Goal: Complete application form: Complete application form

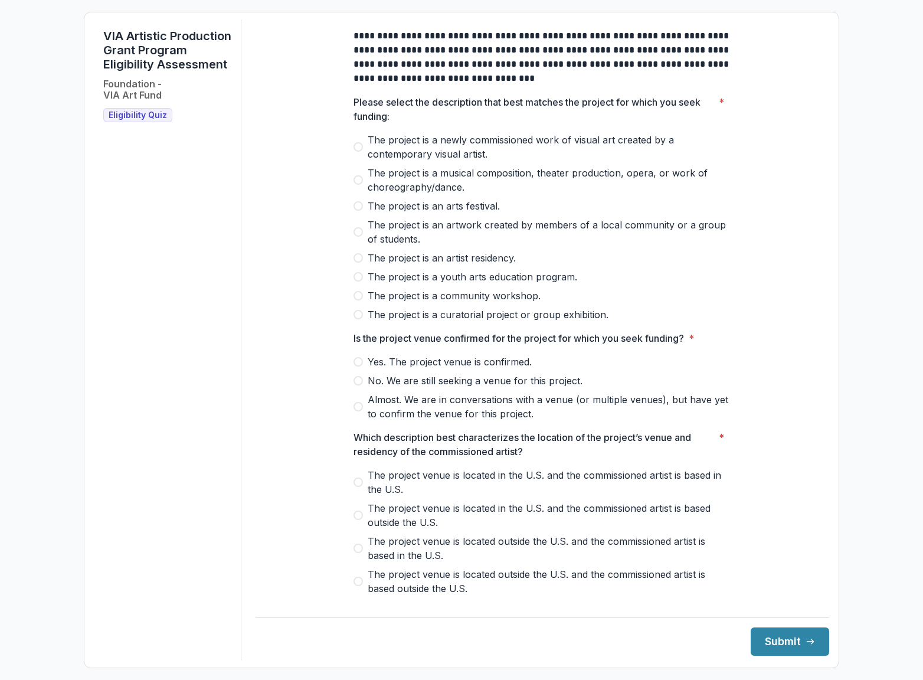
click at [357, 152] on span at bounding box center [358, 146] width 9 height 9
click at [358, 412] on span at bounding box center [358, 406] width 9 height 9
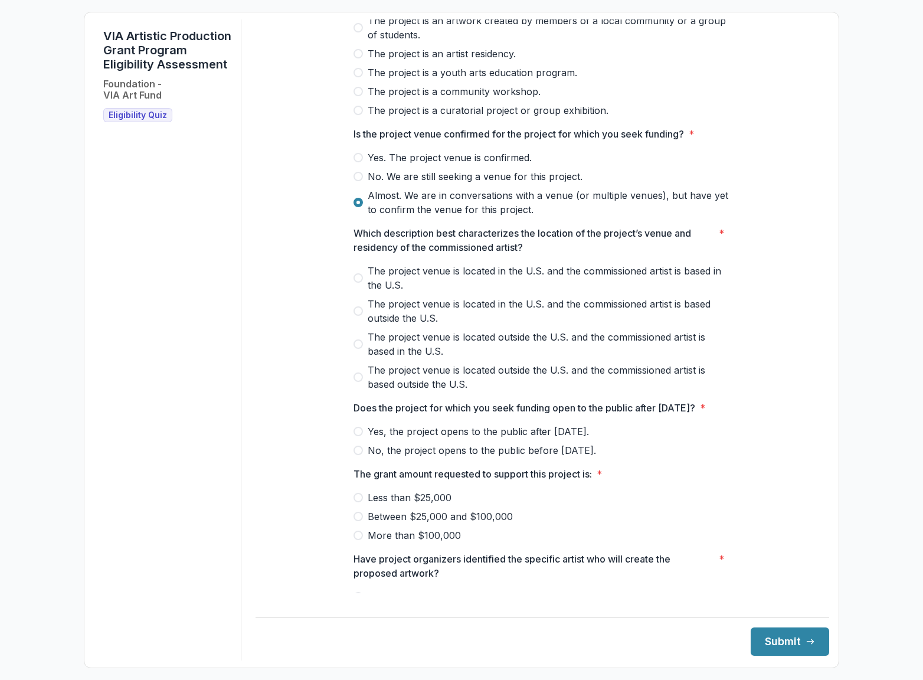
scroll to position [216, 0]
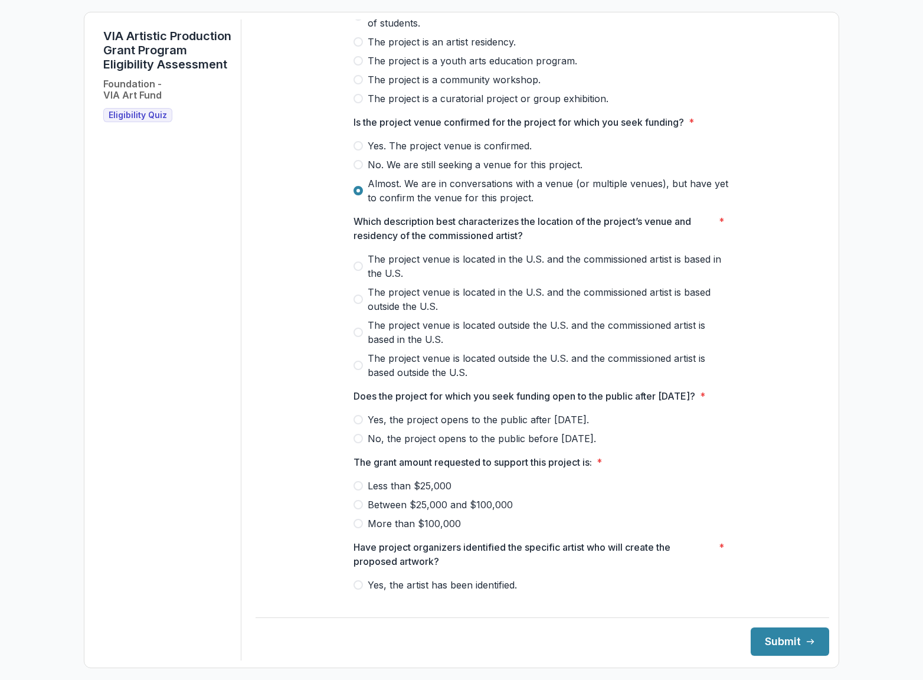
click at [358, 271] on span at bounding box center [358, 266] width 9 height 9
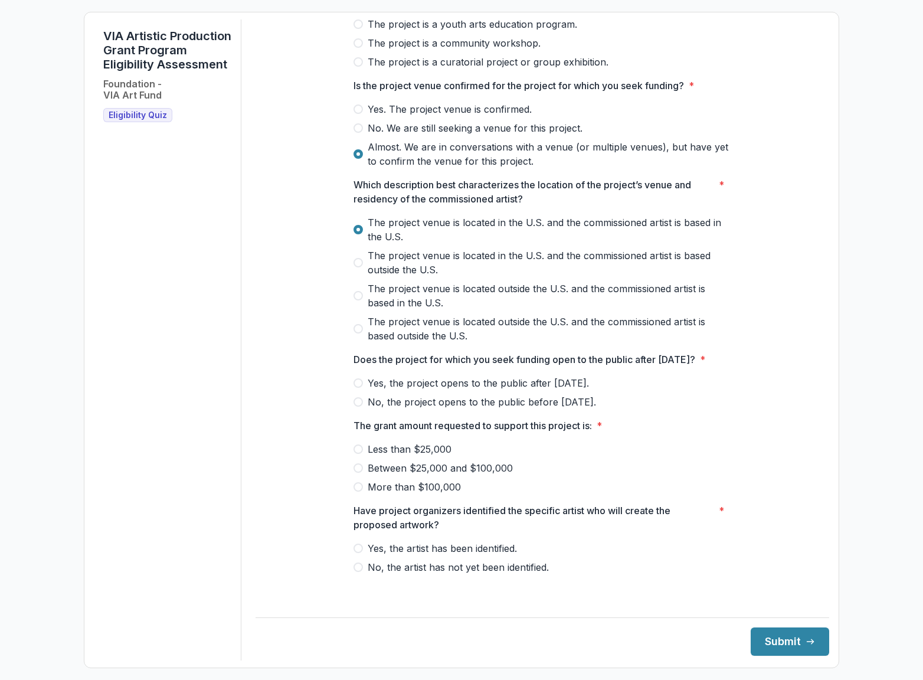
scroll to position [267, 0]
click at [358, 388] on span at bounding box center [358, 382] width 9 height 9
click at [360, 473] on span at bounding box center [358, 467] width 9 height 9
click at [358, 553] on span at bounding box center [358, 548] width 9 height 9
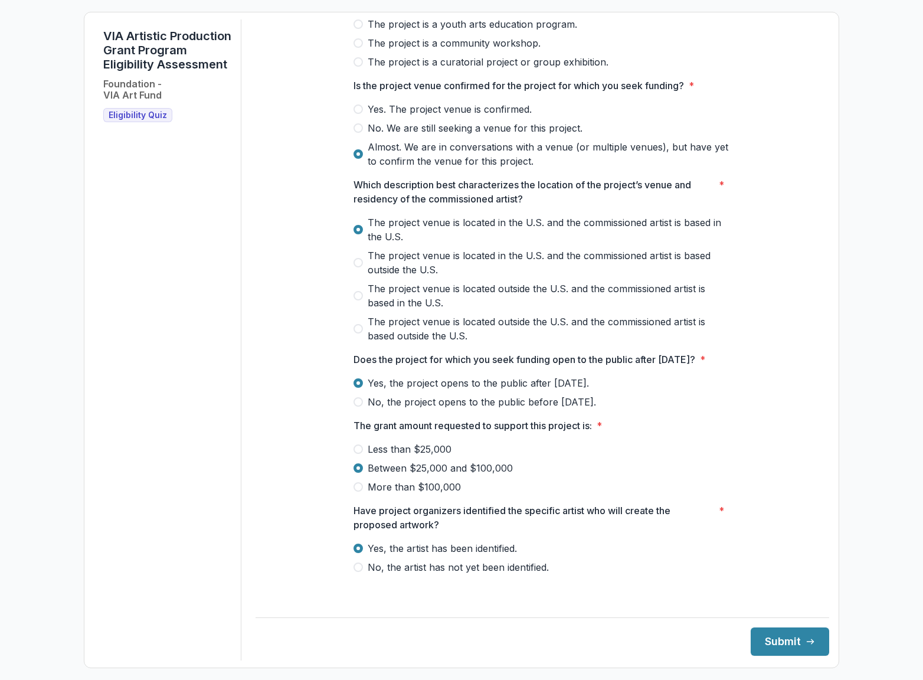
scroll to position [267, 0]
click at [785, 648] on button "Submit" at bounding box center [790, 642] width 79 height 28
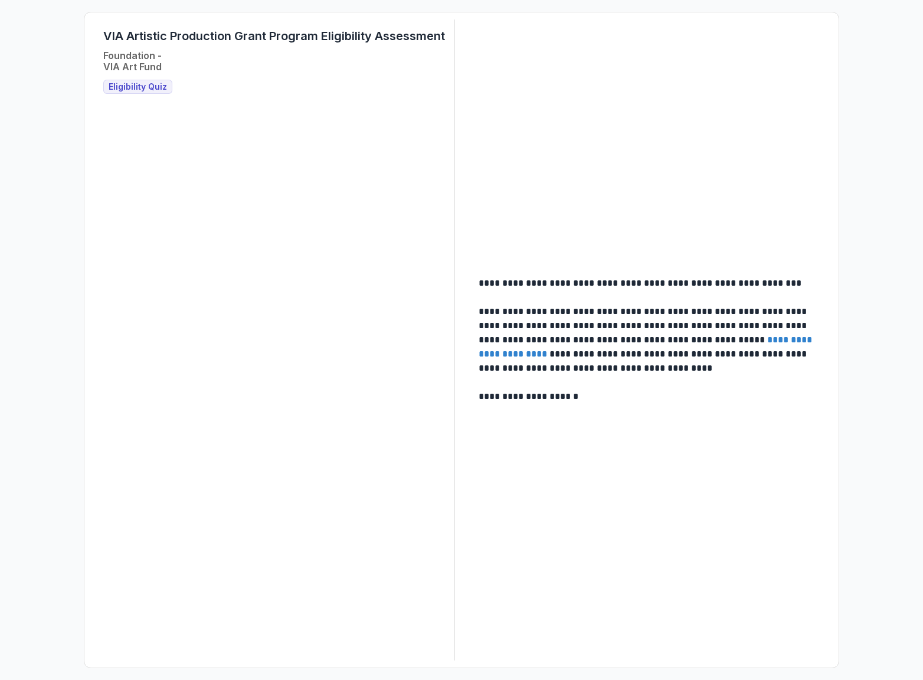
click at [149, 82] on span "Eligibility Quiz" at bounding box center [138, 87] width 58 height 10
click at [131, 94] on div "VIA Artistic Production Grant Program Eligibility Assessment Foundation - VIA A…" at bounding box center [274, 339] width 361 height 641
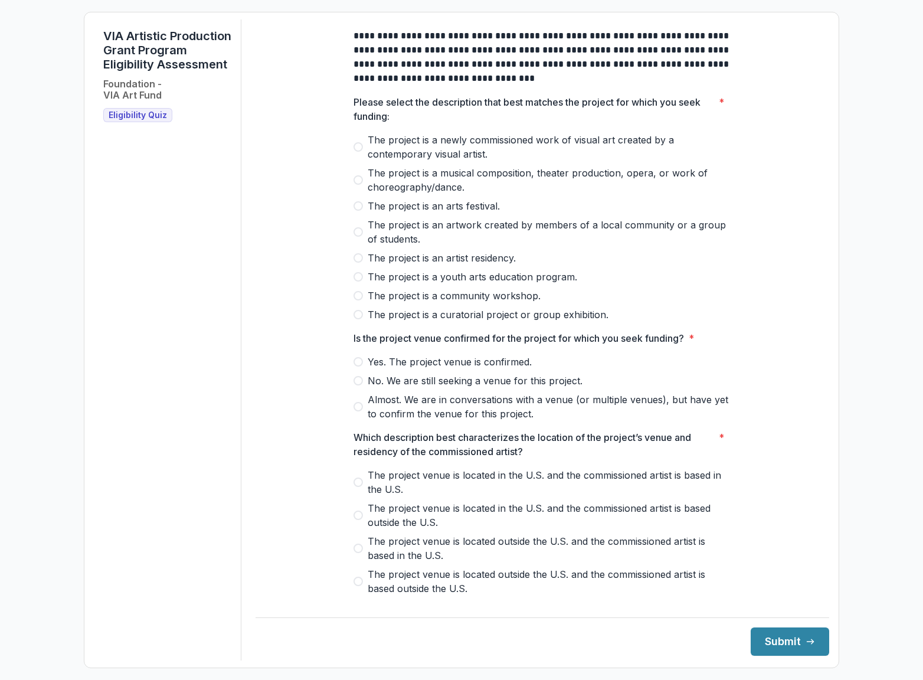
click at [356, 152] on span at bounding box center [358, 146] width 9 height 9
click at [358, 367] on span at bounding box center [358, 361] width 9 height 9
click at [350, 485] on div "**********" at bounding box center [542, 432] width 397 height 827
click at [354, 487] on span at bounding box center [358, 482] width 9 height 9
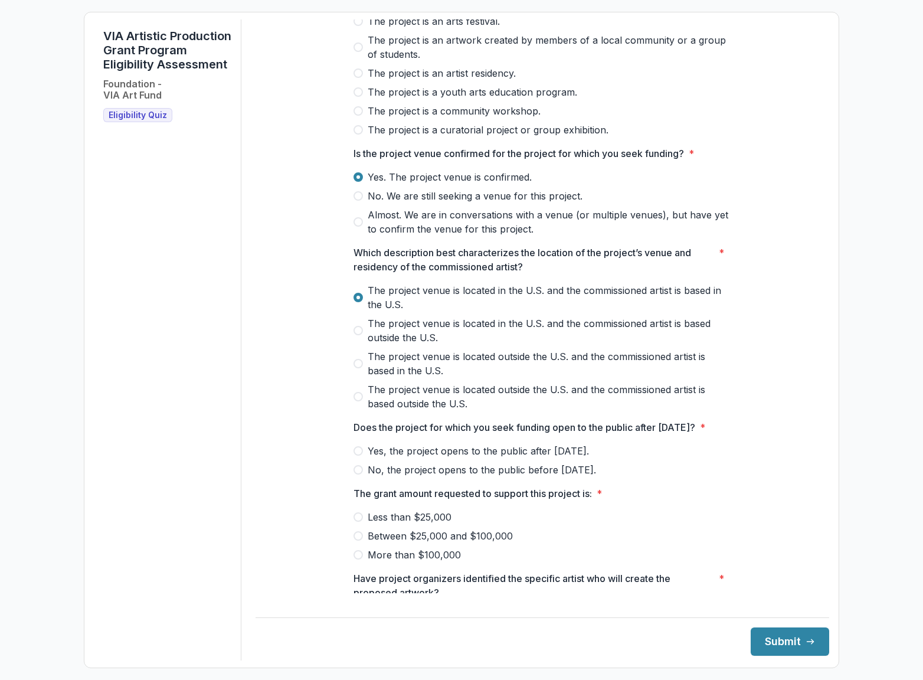
scroll to position [267, 0]
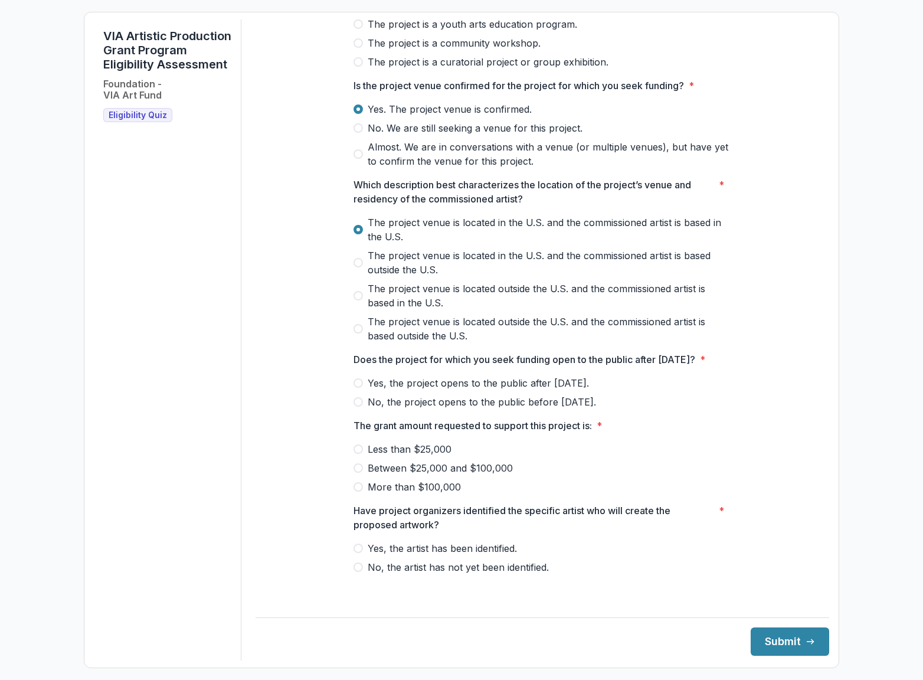
click at [360, 388] on span at bounding box center [358, 382] width 9 height 9
click at [358, 473] on span at bounding box center [358, 467] width 9 height 9
click at [772, 644] on button "Submit" at bounding box center [790, 642] width 79 height 28
drag, startPoint x: 466, startPoint y: 519, endPoint x: 393, endPoint y: 571, distance: 89.8
click at [466, 522] on p "Have project organizers identified the specific artist who will create the prop…" at bounding box center [534, 518] width 361 height 28
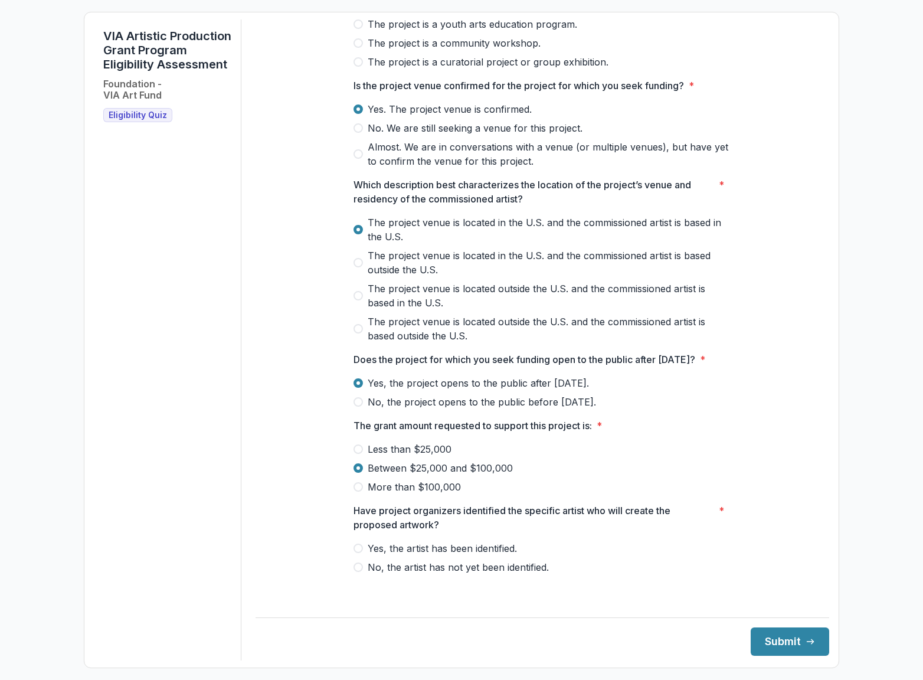
click at [359, 553] on label "Yes, the artist has been identified." at bounding box center [543, 548] width 378 height 14
click at [778, 639] on button "Submit" at bounding box center [790, 642] width 79 height 28
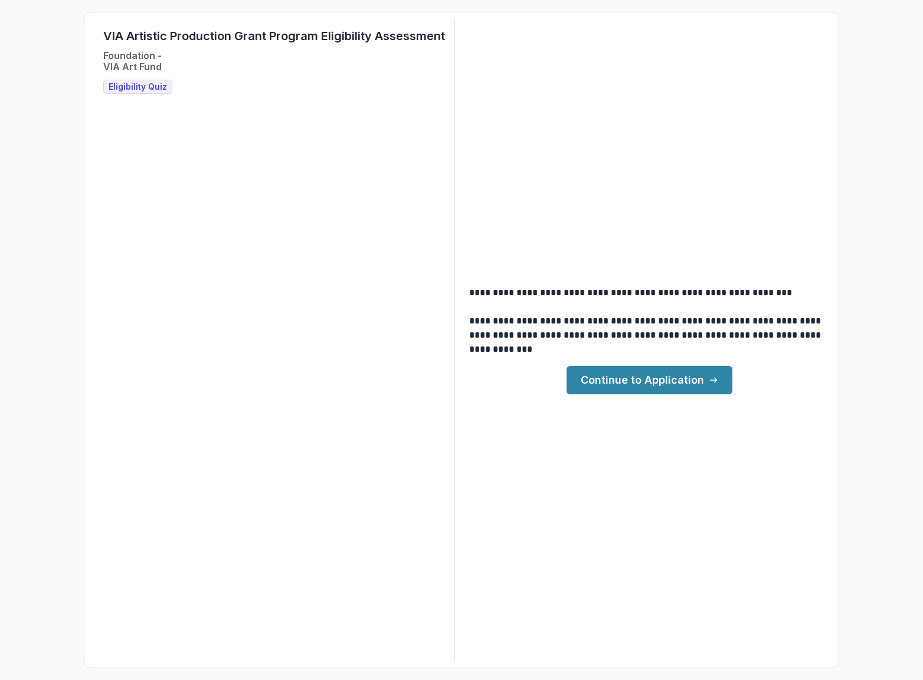
click at [652, 383] on link "Continue to Application" at bounding box center [650, 380] width 166 height 28
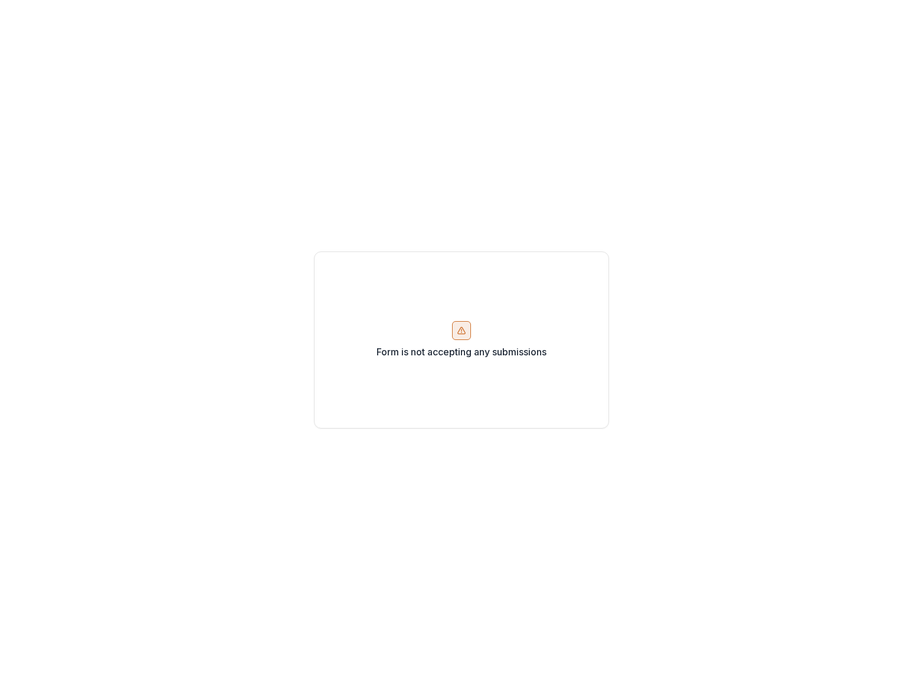
click at [434, 327] on div "Form is not accepting any submissions" at bounding box center [461, 340] width 295 height 177
click at [468, 336] on div at bounding box center [461, 330] width 19 height 19
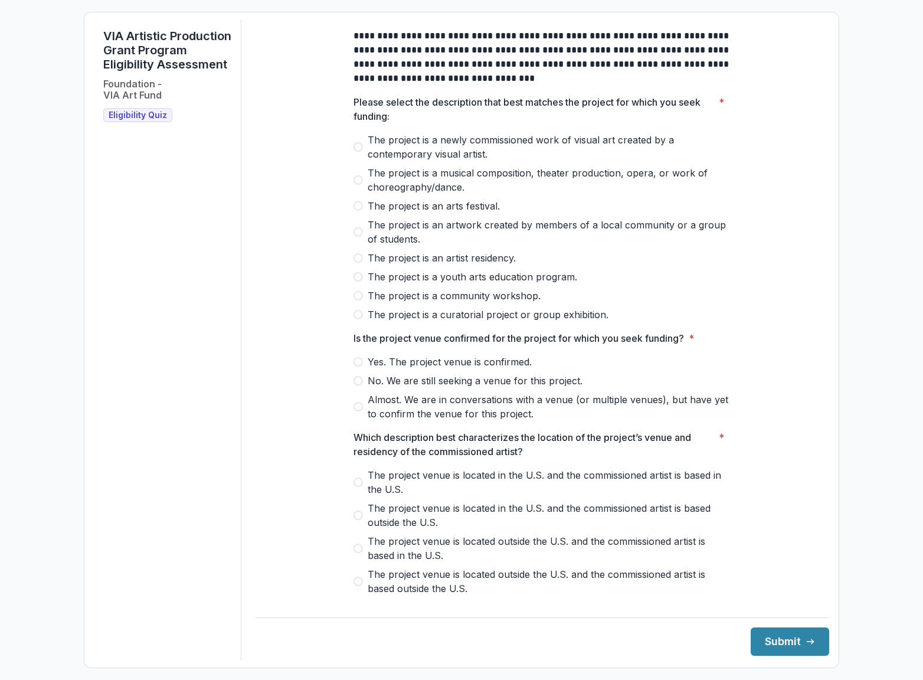
click at [358, 152] on span at bounding box center [358, 146] width 9 height 9
drag, startPoint x: 354, startPoint y: 368, endPoint x: 355, endPoint y: 391, distance: 23.6
click at [354, 367] on span at bounding box center [358, 361] width 9 height 9
click at [358, 487] on span at bounding box center [358, 482] width 9 height 9
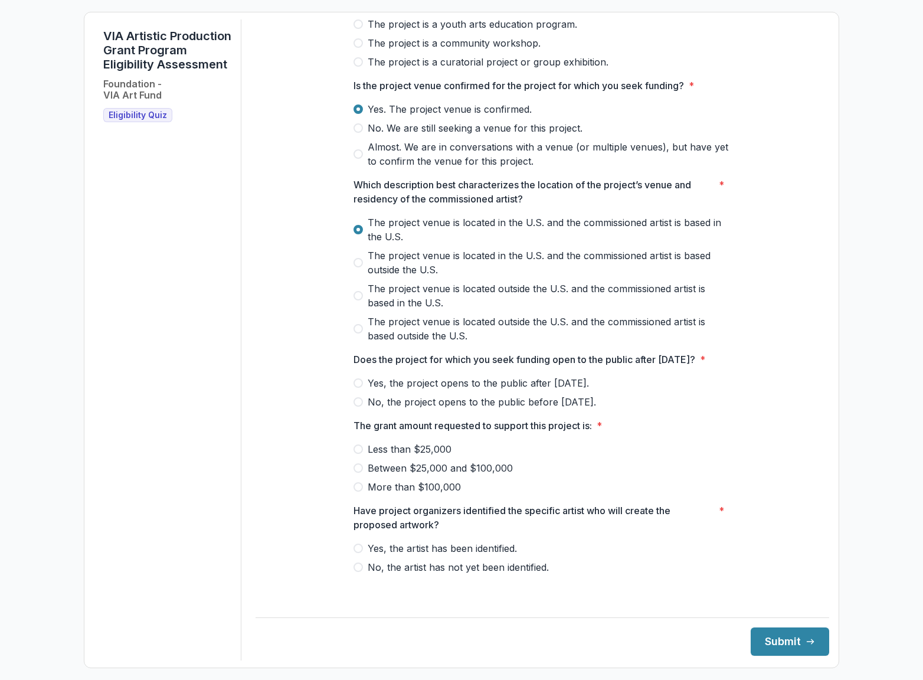
scroll to position [267, 0]
click at [359, 388] on span at bounding box center [358, 382] width 9 height 9
click at [355, 473] on span at bounding box center [358, 467] width 9 height 9
click at [355, 553] on span at bounding box center [358, 548] width 9 height 9
click at [794, 637] on button "Submit" at bounding box center [790, 642] width 79 height 28
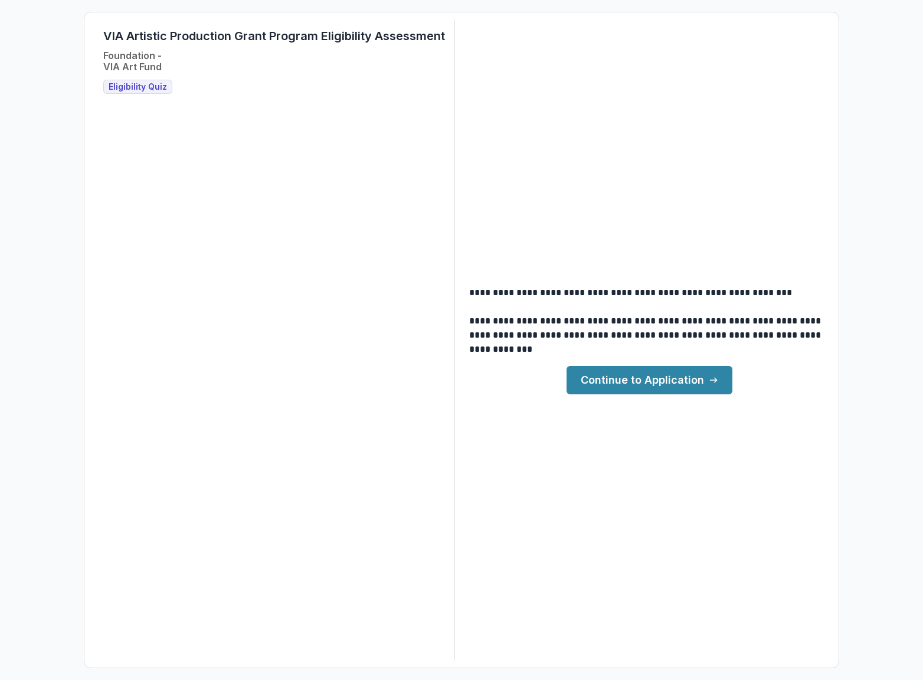
click at [615, 376] on link "Continue to Application" at bounding box center [650, 380] width 166 height 28
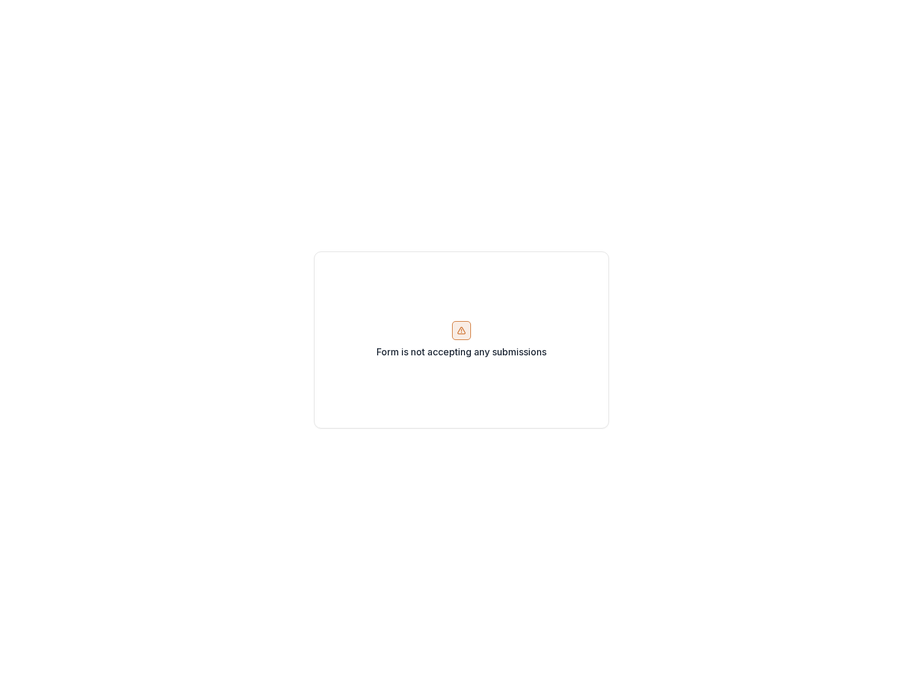
click at [475, 335] on div "Form is not accepting any submissions" at bounding box center [461, 340] width 295 height 177
